Goal: Register for event/course

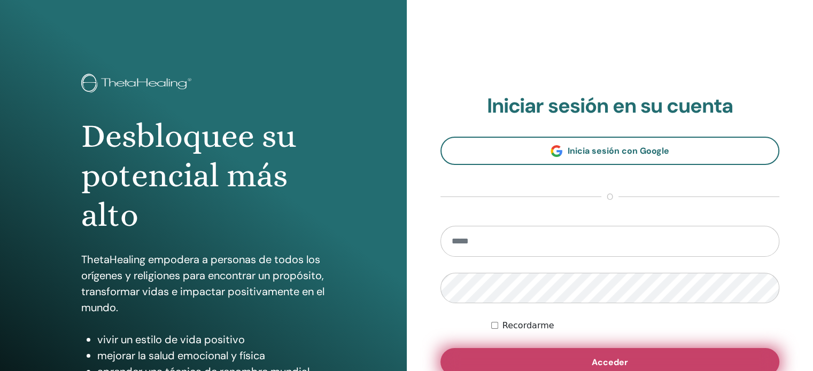
type input "**********"
click at [615, 361] on span "Acceder" at bounding box center [610, 362] width 36 height 11
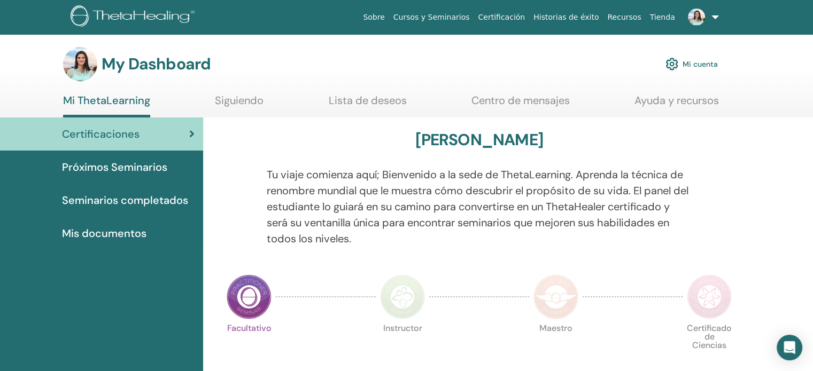
click at [235, 104] on link "Siguiendo" at bounding box center [239, 104] width 49 height 21
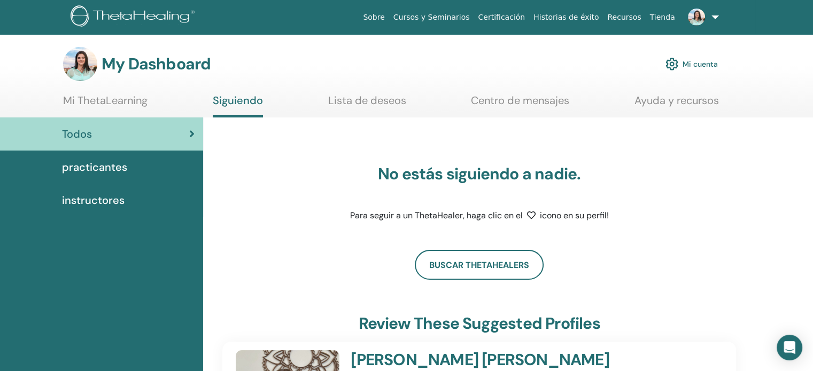
click at [122, 165] on span "practicantes" at bounding box center [94, 167] width 65 height 16
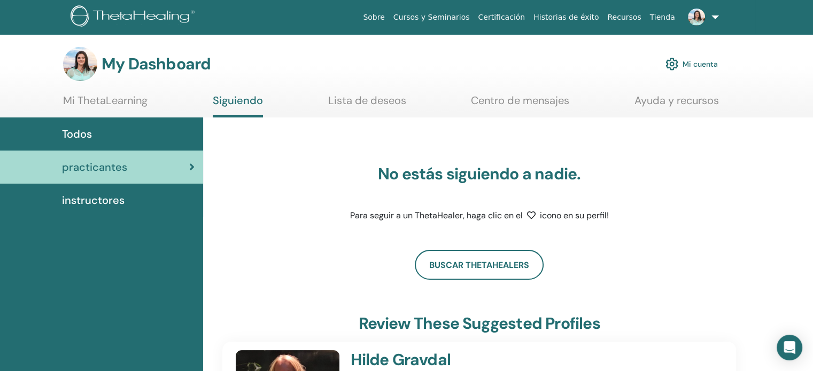
click at [119, 138] on div "Todos" at bounding box center [102, 134] width 186 height 16
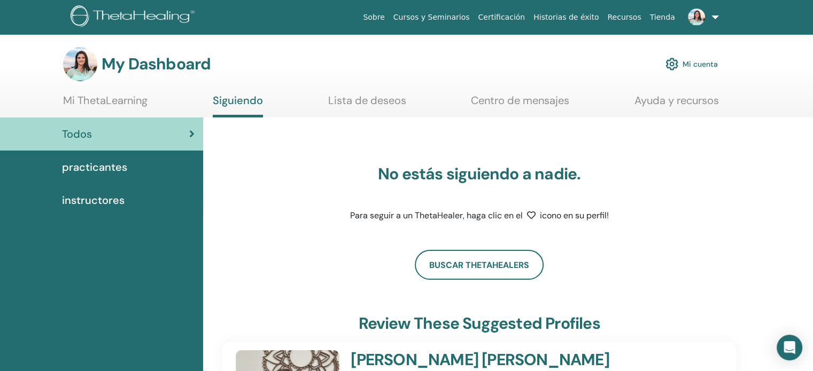
click at [543, 94] on link "Centro de mensajes" at bounding box center [520, 104] width 98 height 21
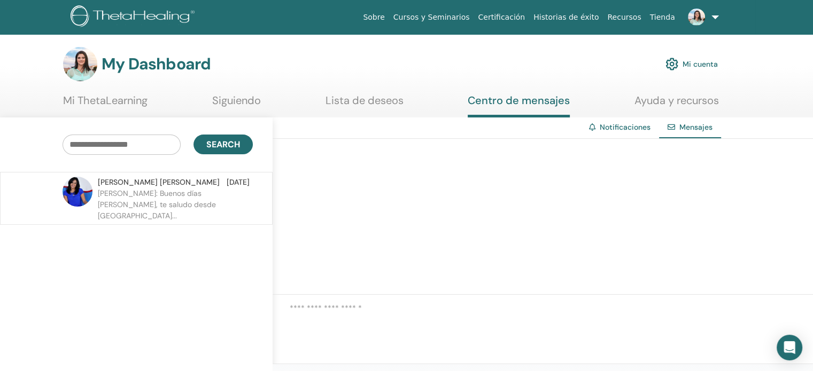
click at [158, 182] on span "MARIA ENNA BRAVO YÁÑEZ" at bounding box center [159, 182] width 122 height 11
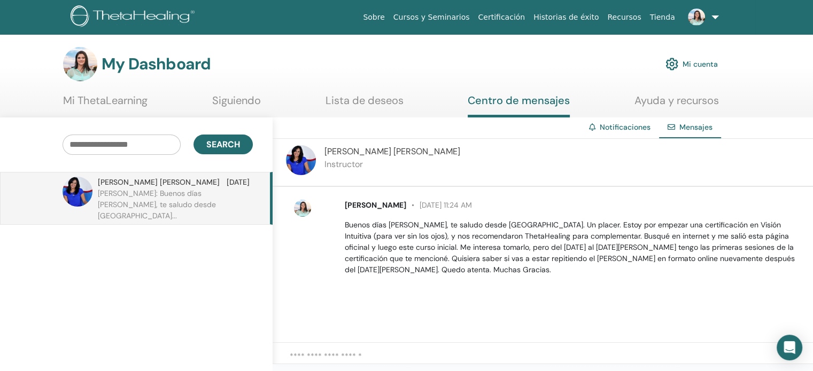
click at [115, 98] on link "Mi ThetaLearning" at bounding box center [105, 104] width 84 height 21
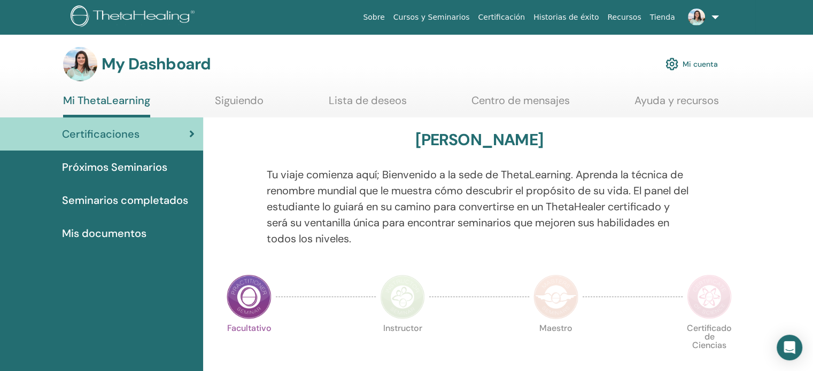
click at [130, 164] on span "Próximos Seminarios" at bounding box center [114, 167] width 105 height 16
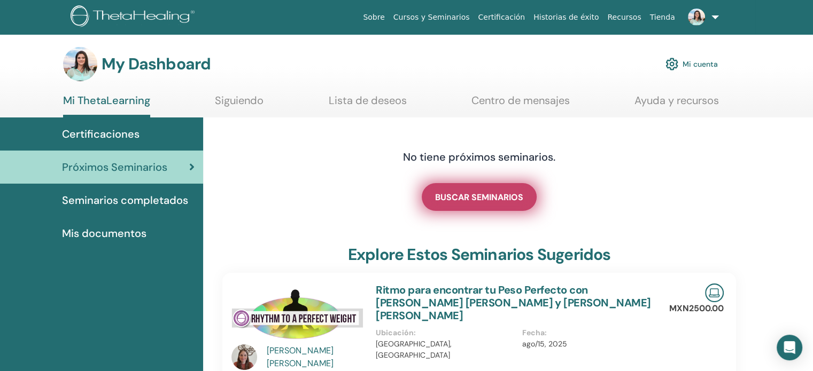
click at [464, 202] on span "BUSCAR SEMINARIOS" at bounding box center [479, 197] width 88 height 11
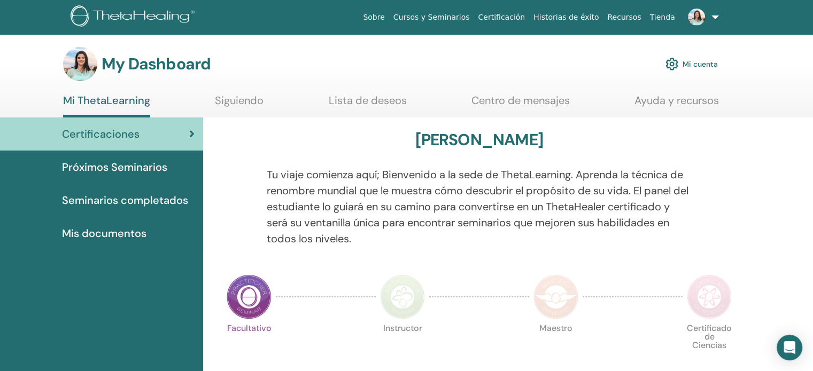
click at [243, 101] on link "Siguiendo" at bounding box center [239, 104] width 49 height 21
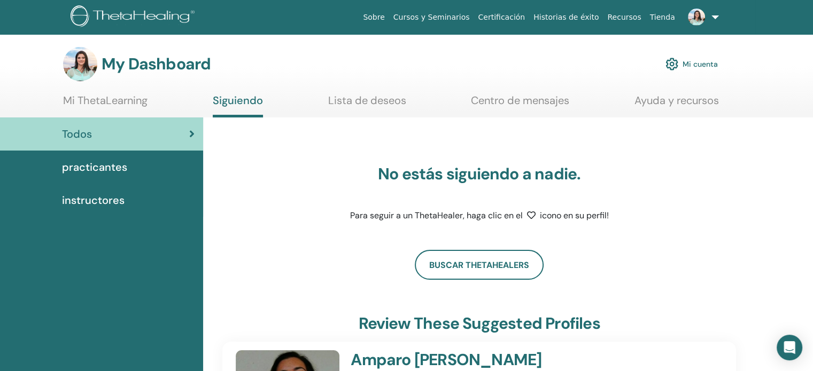
click at [159, 131] on div "Todos" at bounding box center [102, 134] width 186 height 16
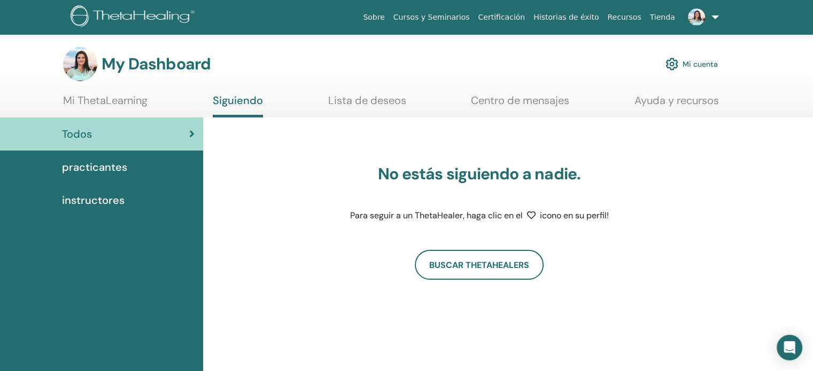
click at [135, 100] on link "Mi ThetaLearning" at bounding box center [105, 104] width 84 height 21
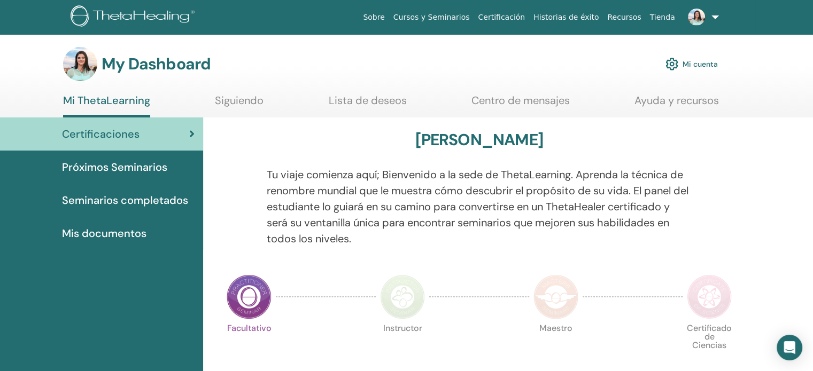
click at [156, 168] on span "Próximos Seminarios" at bounding box center [114, 167] width 105 height 16
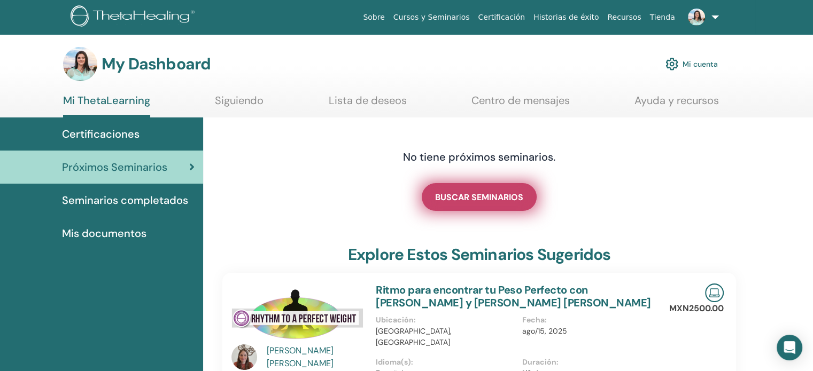
click at [467, 202] on span "BUSCAR SEMINARIOS" at bounding box center [479, 197] width 88 height 11
